Goal: Task Accomplishment & Management: Use online tool/utility

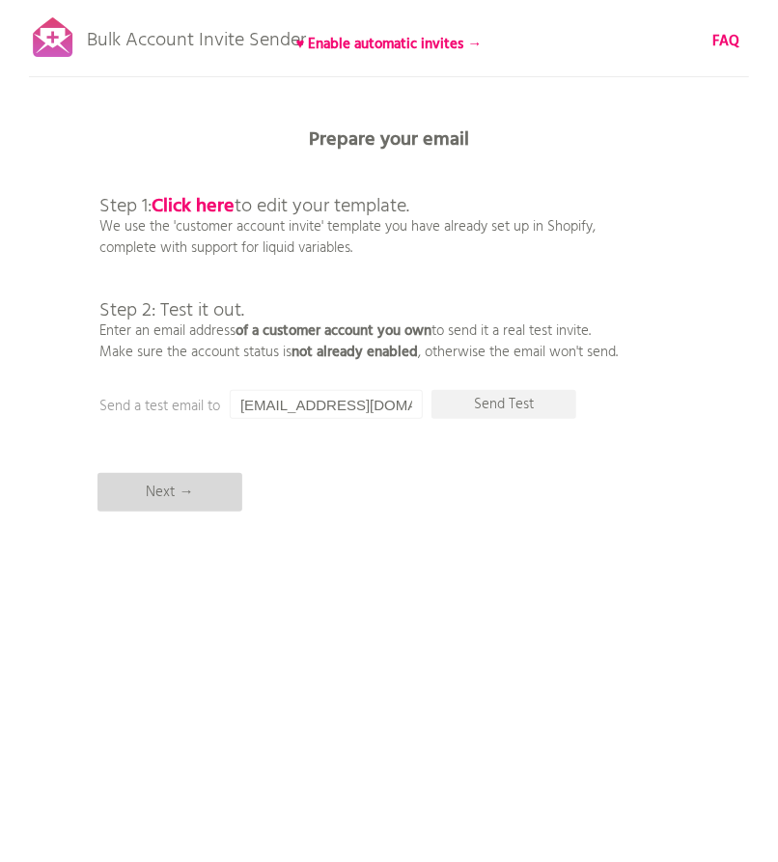
click at [178, 511] on p "Next →" at bounding box center [170, 492] width 145 height 39
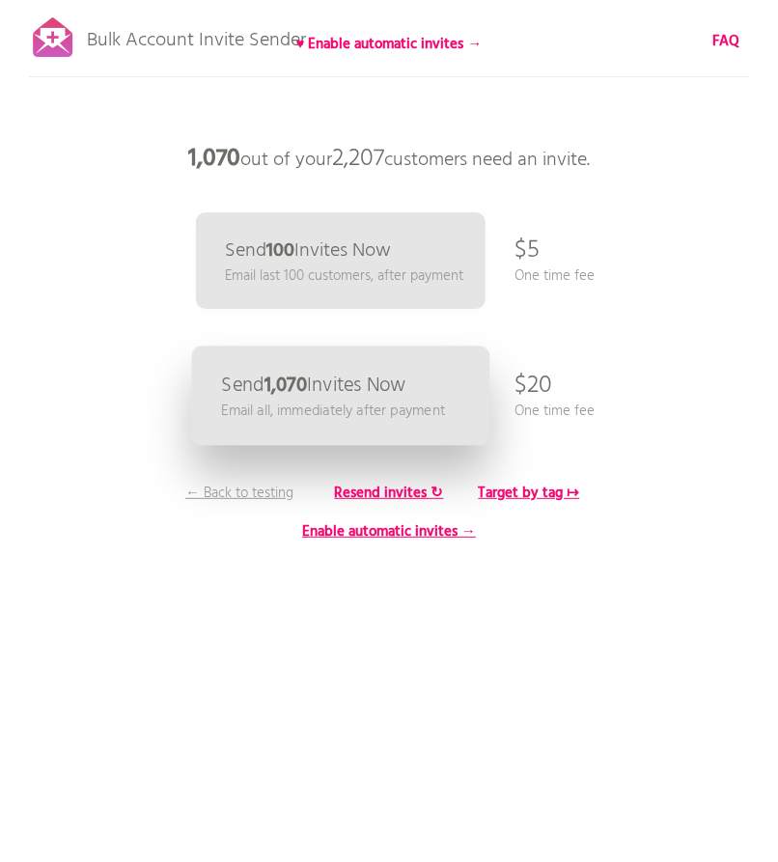
click at [402, 408] on p "Email all, immediately after payment" at bounding box center [333, 412] width 224 height 22
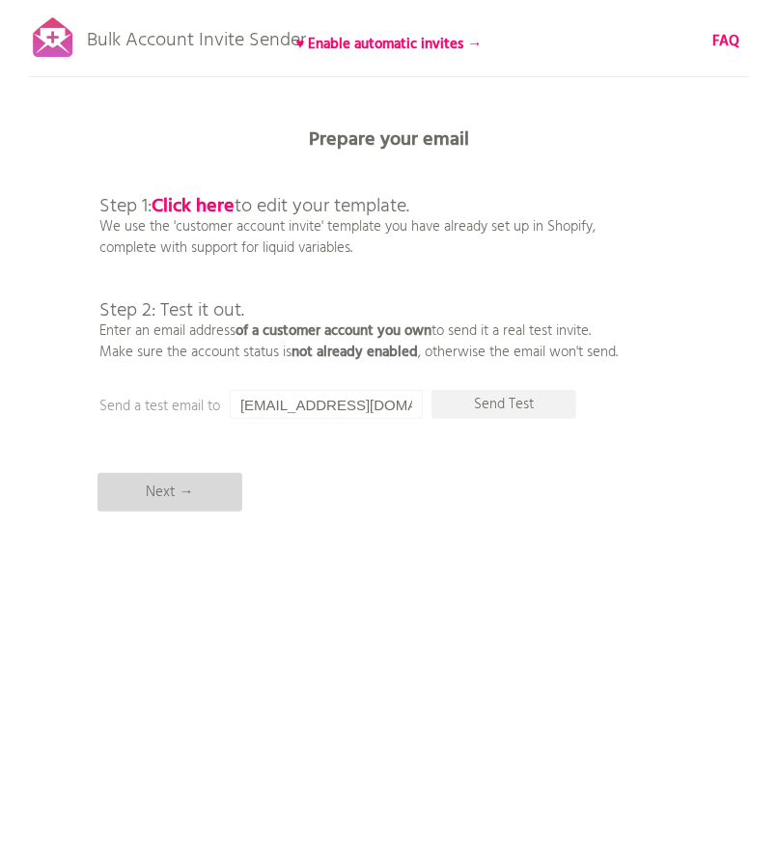
click at [192, 488] on p "Next →" at bounding box center [170, 492] width 145 height 39
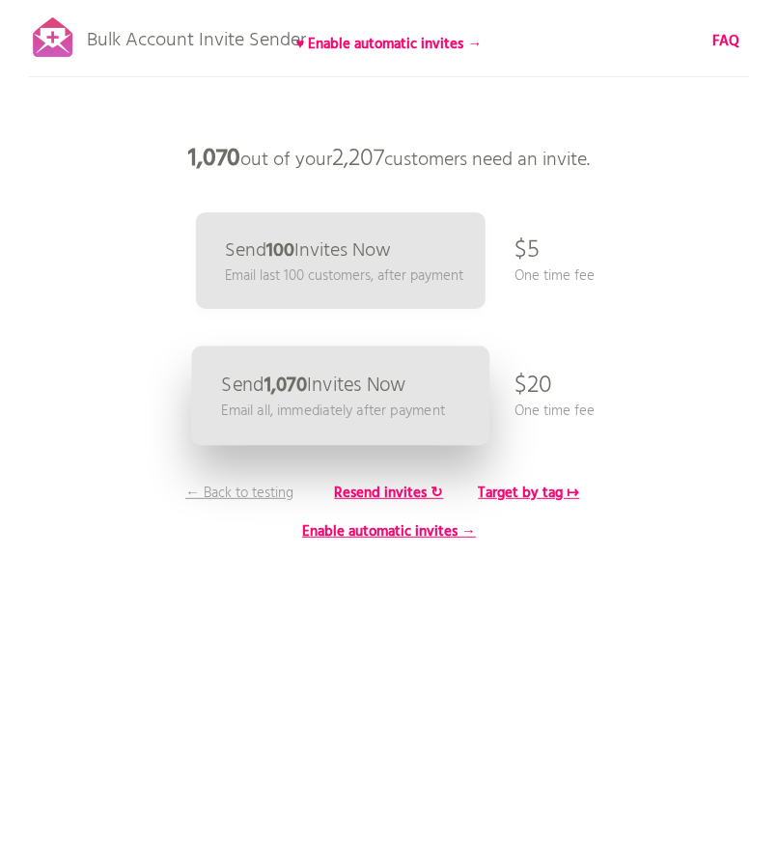
click at [380, 381] on p "Send 1,070 Invites Now" at bounding box center [313, 386] width 185 height 20
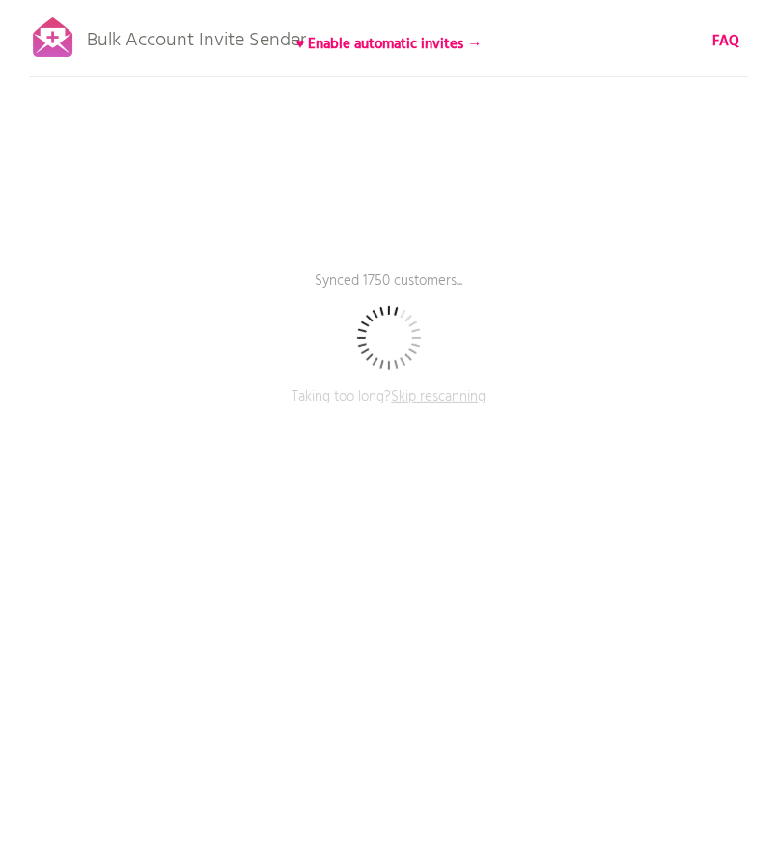
click at [273, 160] on div "Bulk Account Invite Sender ♥ Enable automatic invites → FAQ Synced 1750 custome…" at bounding box center [389, 338] width 778 height 676
